Goal: Task Accomplishment & Management: Manage account settings

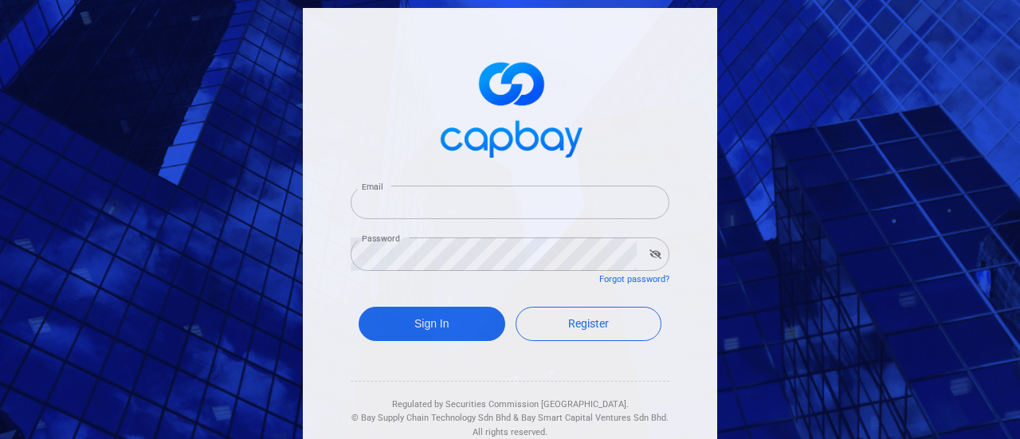
type input "[EMAIL_ADDRESS][DOMAIN_NAME]"
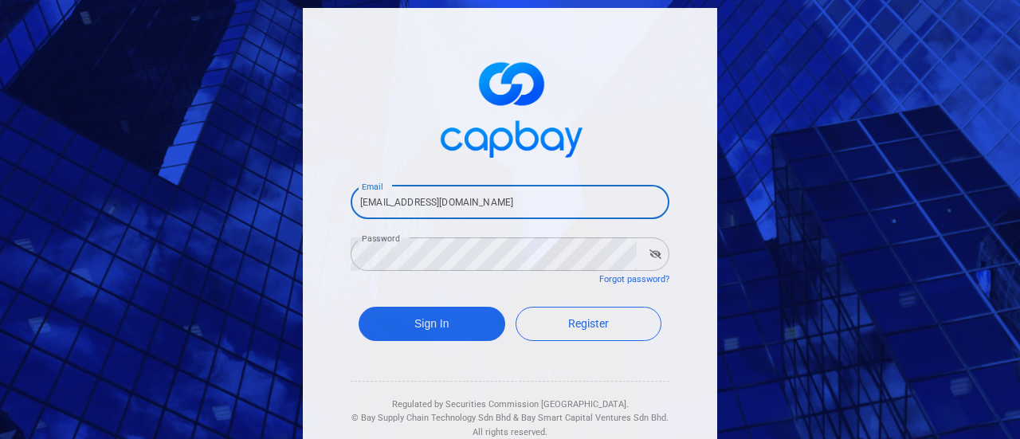
drag, startPoint x: 462, startPoint y: 206, endPoint x: 215, endPoint y: 208, distance: 247.0
click at [215, 208] on div "Email [EMAIL_ADDRESS][DOMAIN_NAME] Email Password Password Forgot password? Sig…" at bounding box center [510, 219] width 1020 height 439
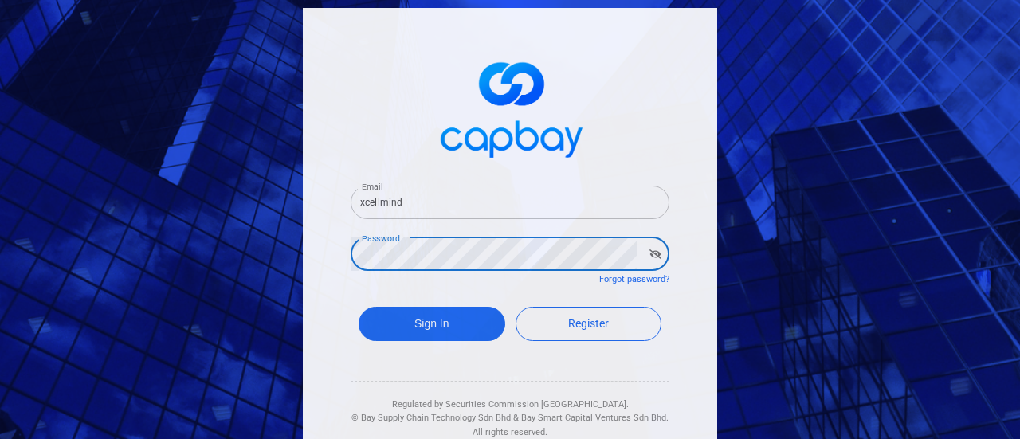
click at [252, 257] on div "Email xcellmind Email Password Password Forgot password? Sign In Register Regul…" at bounding box center [510, 219] width 1020 height 439
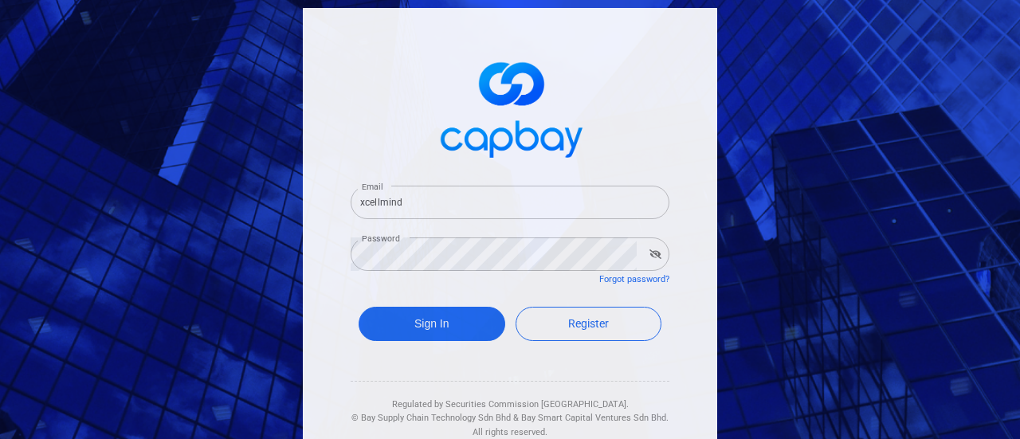
click at [668, 299] on div "Email xcellmind Email Password Password Forgot password? Sign In Register Regul…" at bounding box center [510, 232] width 414 height 448
click at [410, 338] on button "Sign In" at bounding box center [432, 324] width 147 height 34
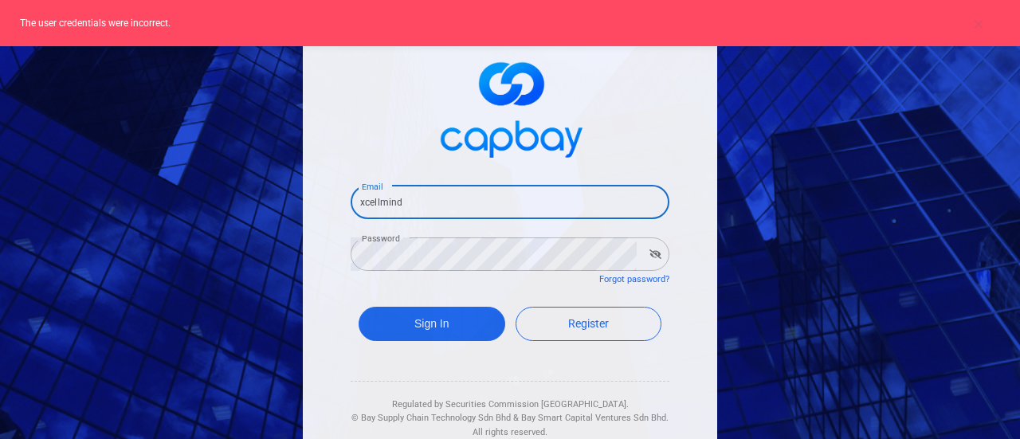
click at [454, 198] on input "xcellmind" at bounding box center [510, 202] width 319 height 33
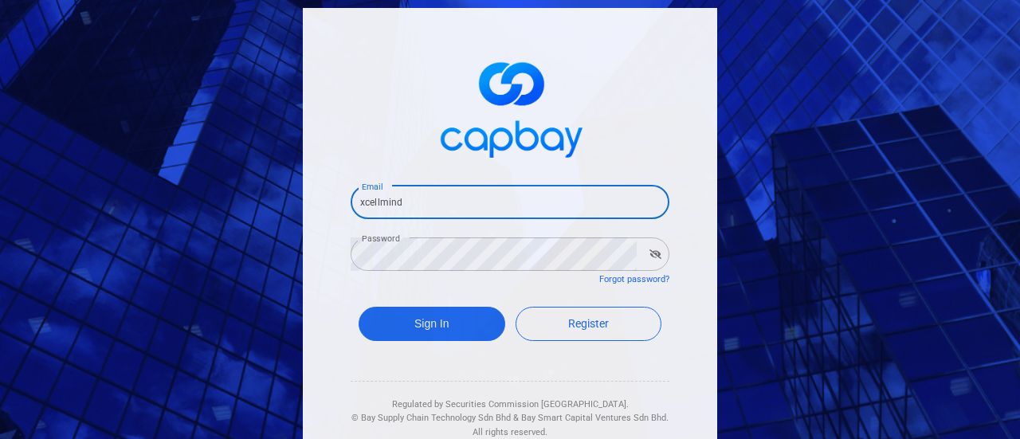
drag, startPoint x: 454, startPoint y: 198, endPoint x: 427, endPoint y: 200, distance: 27.1
click at [427, 200] on input "xcellmind" at bounding box center [510, 202] width 319 height 33
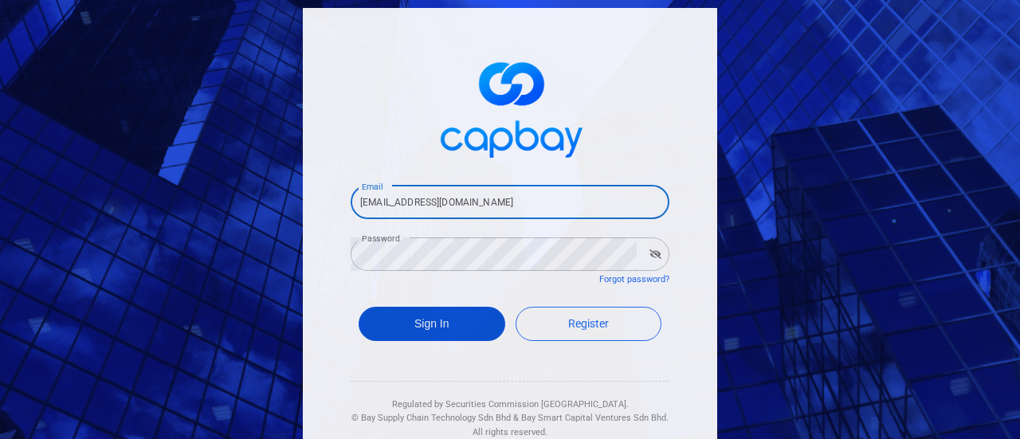
type input "[EMAIL_ADDRESS][DOMAIN_NAME]"
click at [391, 316] on button "Sign In" at bounding box center [432, 324] width 147 height 34
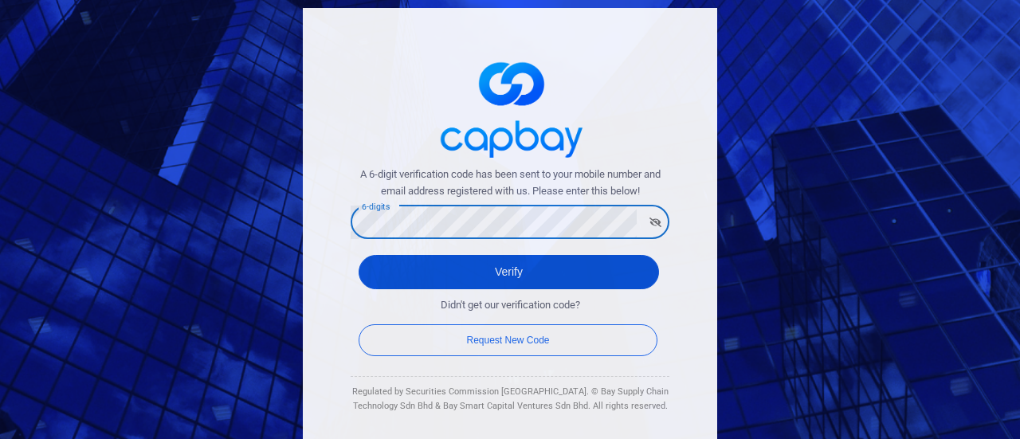
click at [399, 272] on button "Verify" at bounding box center [509, 272] width 300 height 34
